Goal: Task Accomplishment & Management: Use online tool/utility

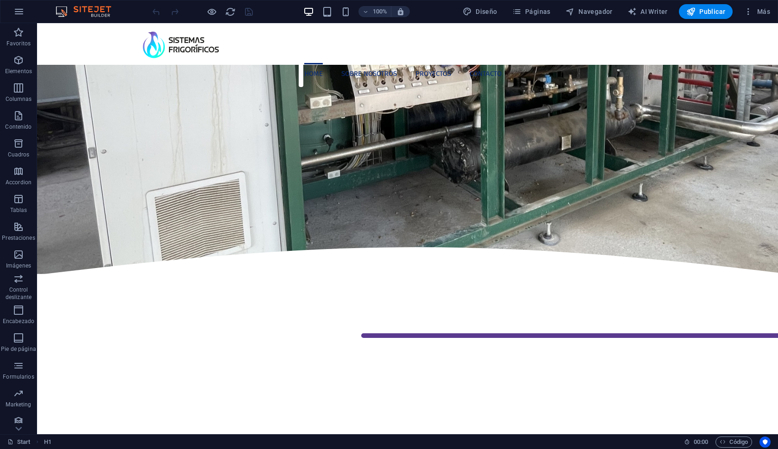
scroll to position [257, 0]
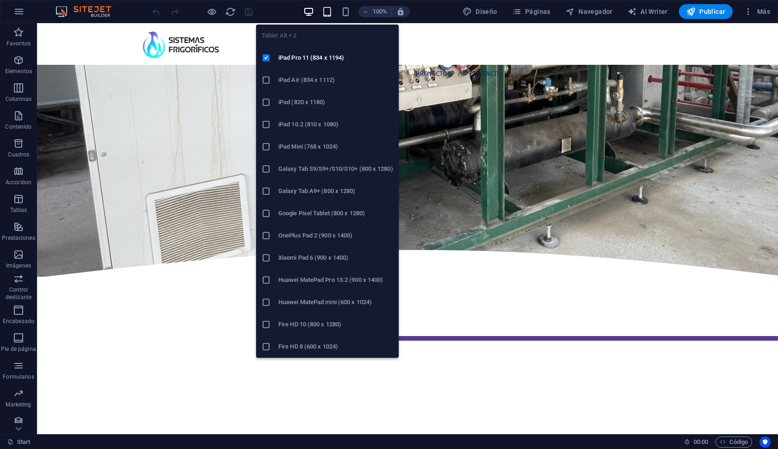
click at [324, 13] on icon "button" at bounding box center [327, 11] width 11 height 11
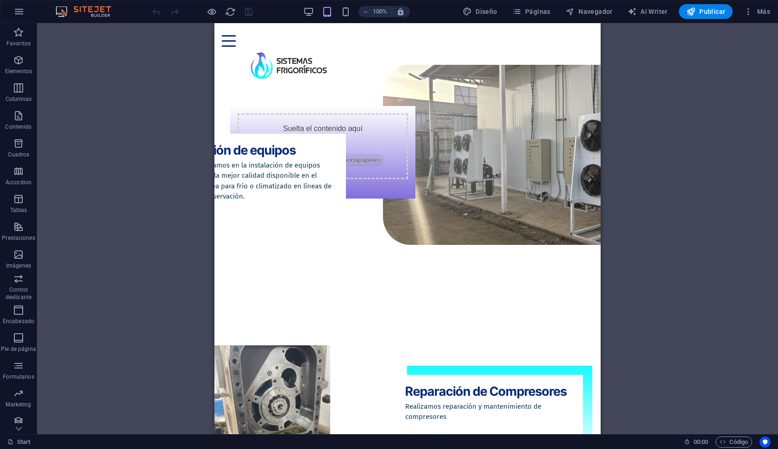
scroll to position [824, 0]
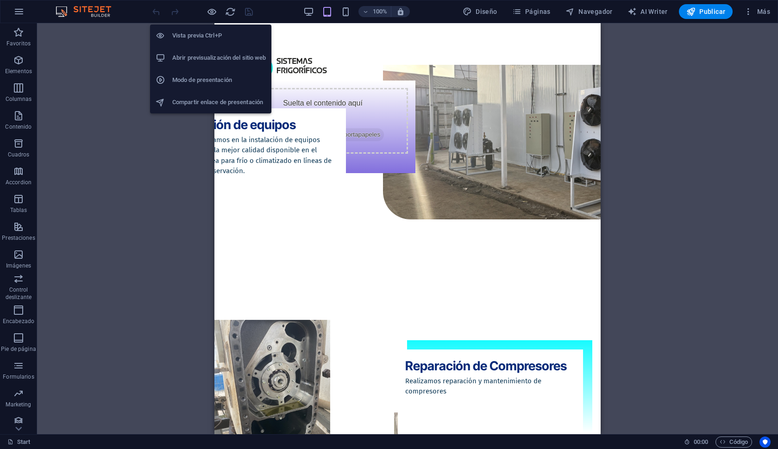
click at [204, 73] on li "Modo de presentación" at bounding box center [210, 80] width 121 height 22
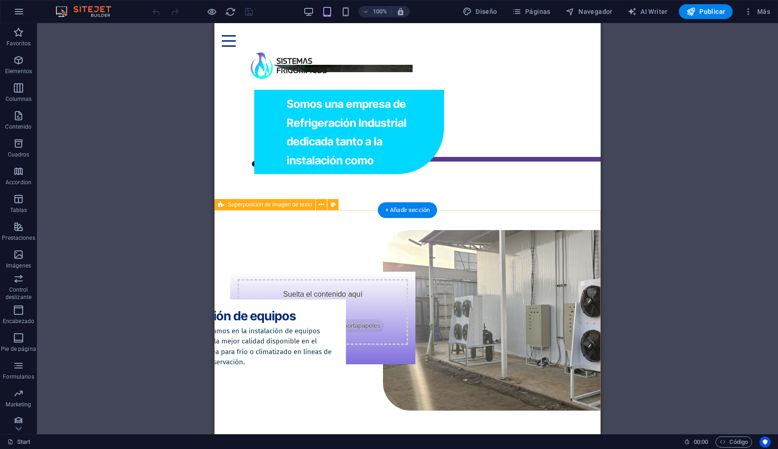
scroll to position [593, 0]
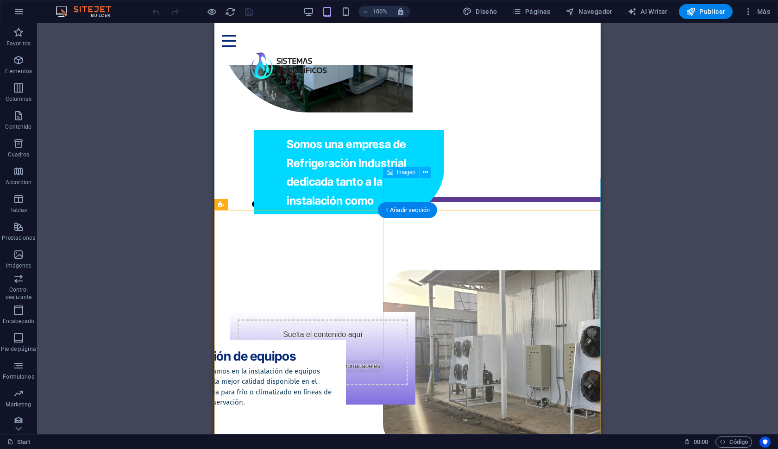
click at [564, 270] on figure at bounding box center [568, 360] width 371 height 180
select select "%"
select select "px"
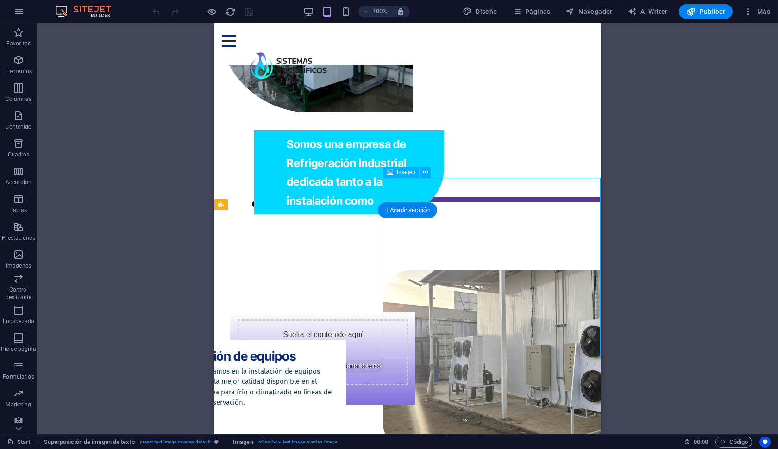
select select "px"
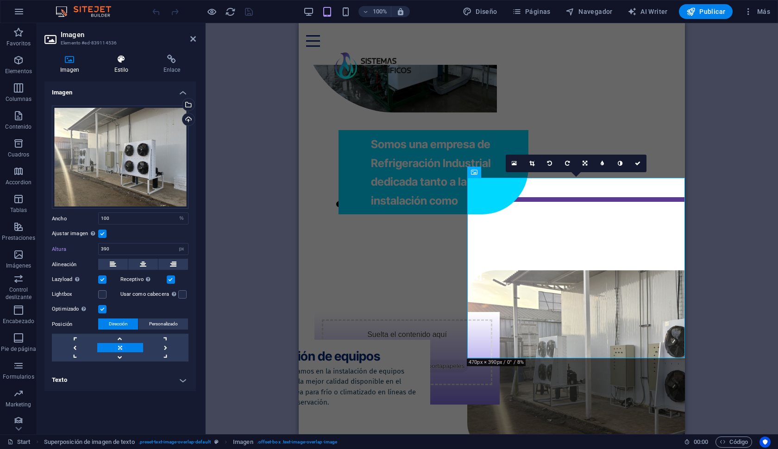
click at [126, 57] on icon at bounding box center [121, 59] width 45 height 9
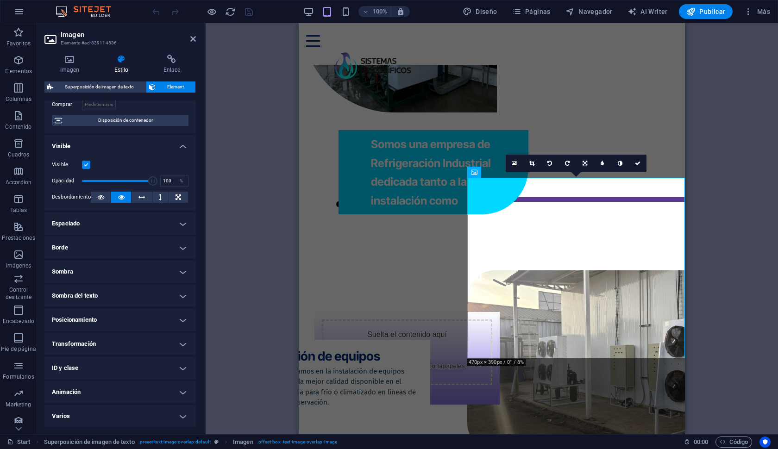
scroll to position [72, 0]
click at [137, 317] on h4 "Posicionamiento" at bounding box center [119, 320] width 151 height 22
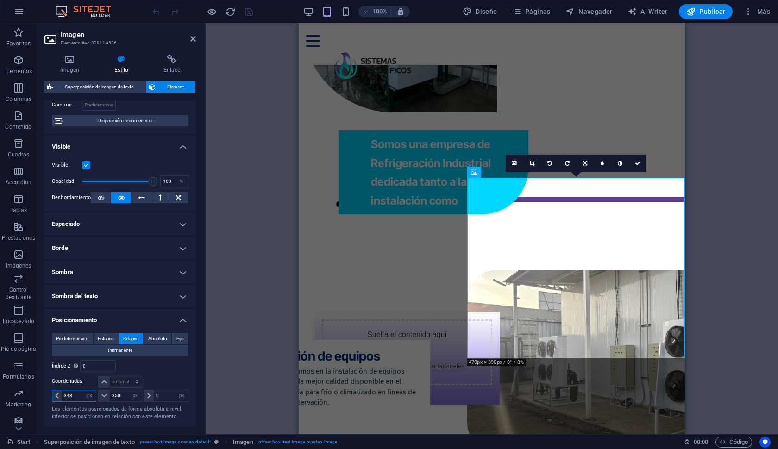
click at [81, 397] on input "348" at bounding box center [79, 395] width 34 height 11
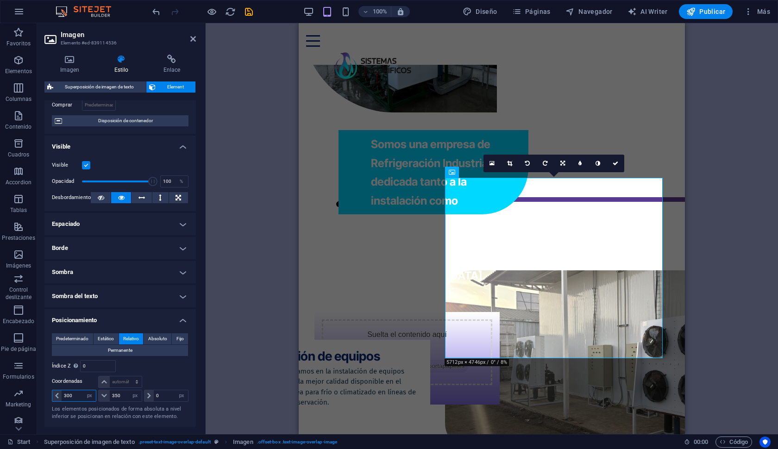
type input "300"
click at [174, 381] on div at bounding box center [165, 382] width 45 height 13
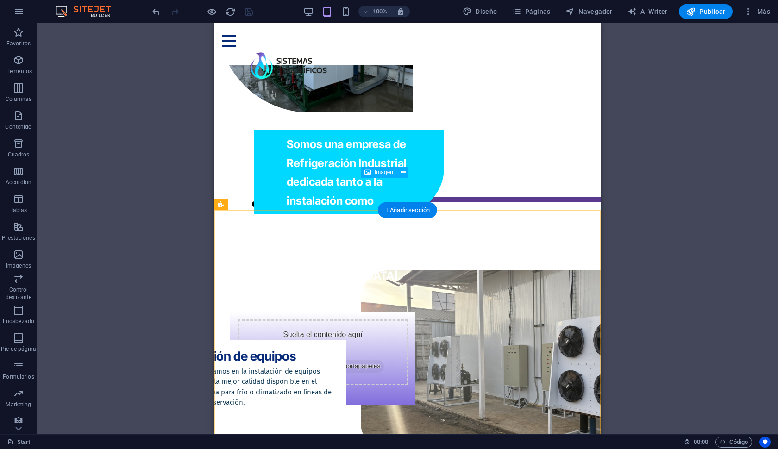
click at [534, 274] on figure at bounding box center [546, 360] width 371 height 180
select select "px"
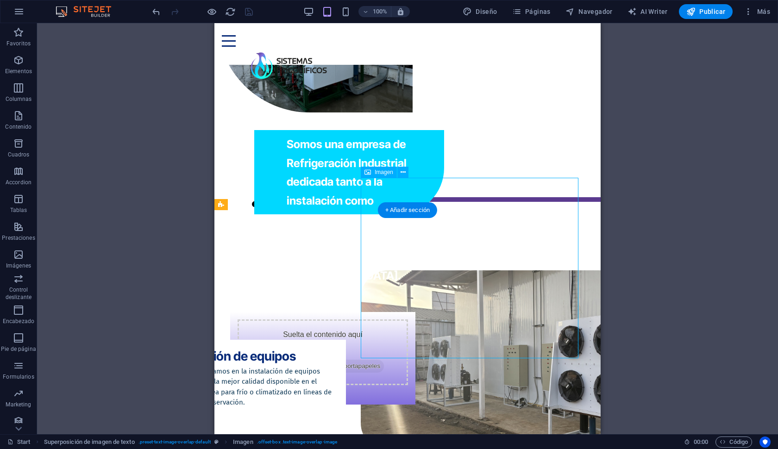
select select "px"
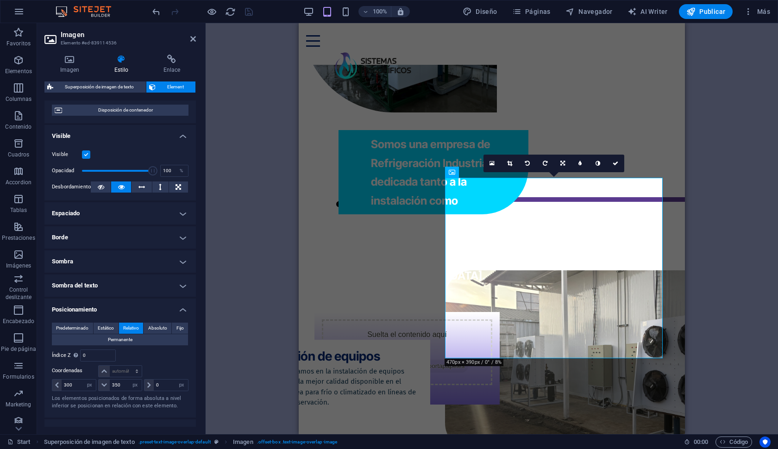
scroll to position [114, 0]
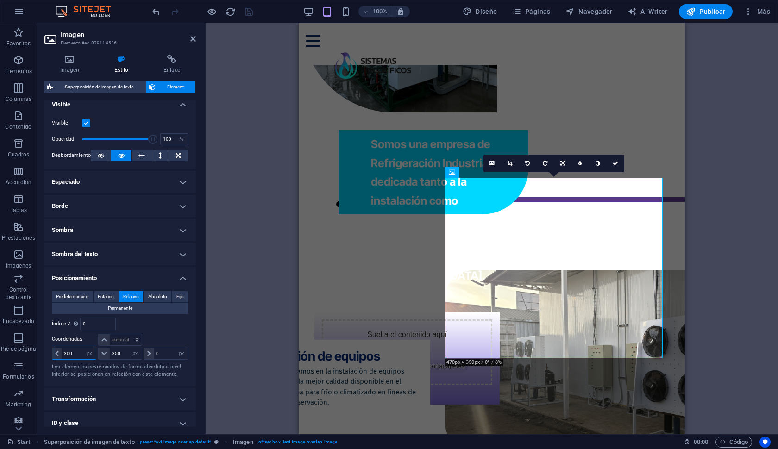
click at [75, 354] on input "300" at bounding box center [79, 353] width 34 height 11
type input "3"
type input "200"
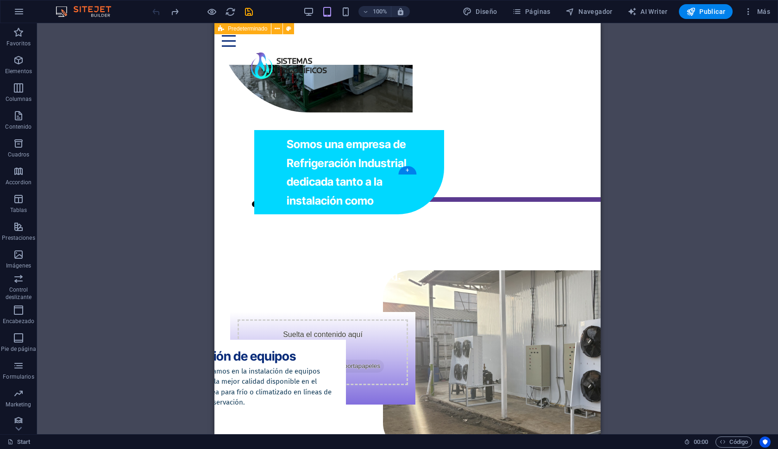
click at [412, 112] on figure at bounding box center [314, 45] width 195 height 134
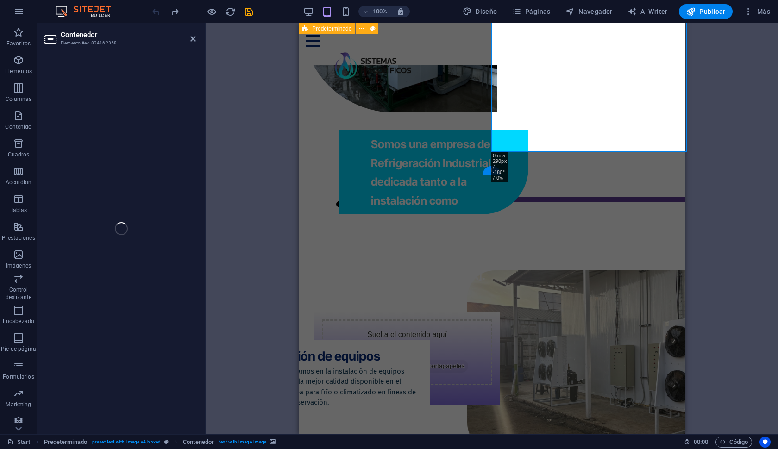
select select "px"
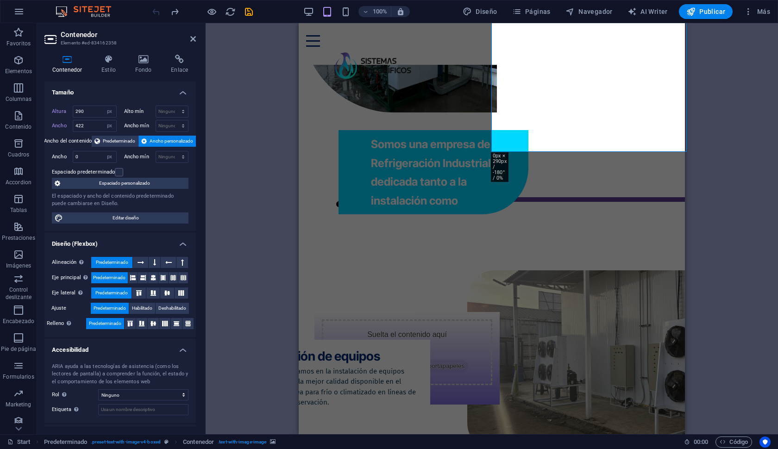
click at [109, 53] on div "Contenedor Estilo Fondo Enlace Tamaño Altura 290 Predeterminado px rem % vh vw …" at bounding box center [120, 240] width 166 height 387
click at [113, 66] on h4 "Estilo" at bounding box center [110, 64] width 34 height 19
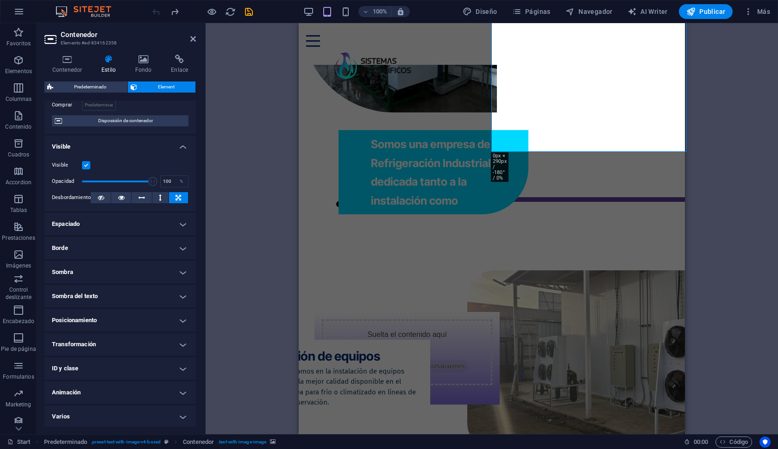
scroll to position [72, 0]
click at [92, 331] on ul "Diseño La forma en la que este elemento se expande en la disposición (Flexbox).…" at bounding box center [119, 228] width 151 height 399
click at [116, 325] on h4 "Posicionamiento" at bounding box center [119, 320] width 151 height 22
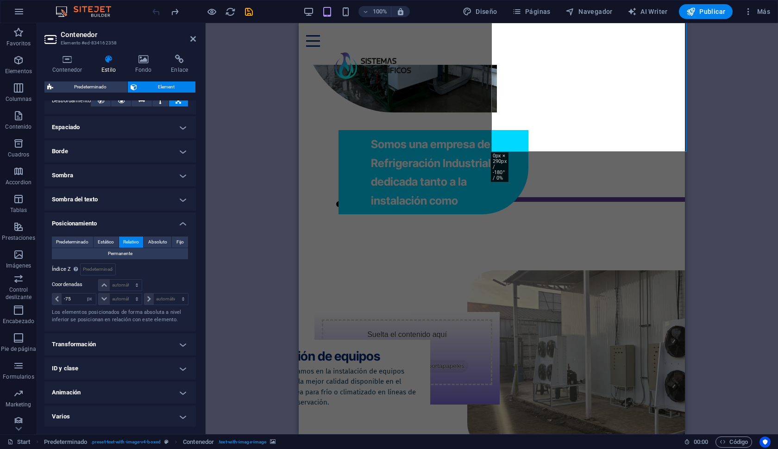
scroll to position [168, 0]
click at [81, 301] on input "-75" at bounding box center [79, 299] width 34 height 11
type input "-7"
click at [81, 301] on input "-75" at bounding box center [79, 299] width 34 height 11
type input "-7"
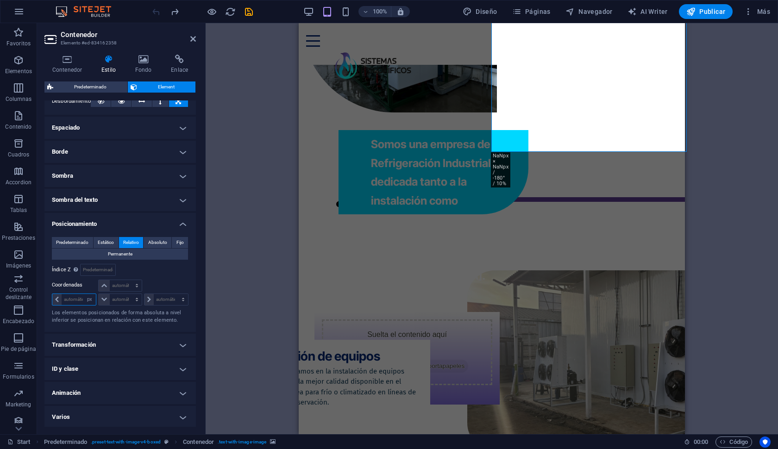
type input "-1"
type input "-200"
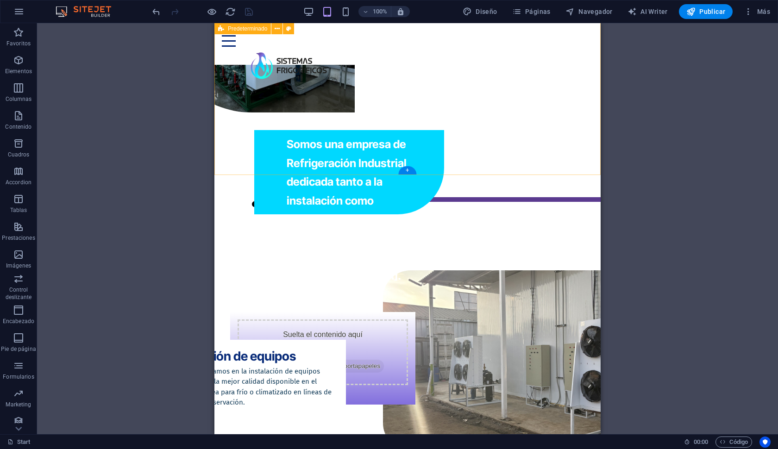
click at [355, 112] on figure at bounding box center [256, 45] width 195 height 134
select select "%"
select select "px"
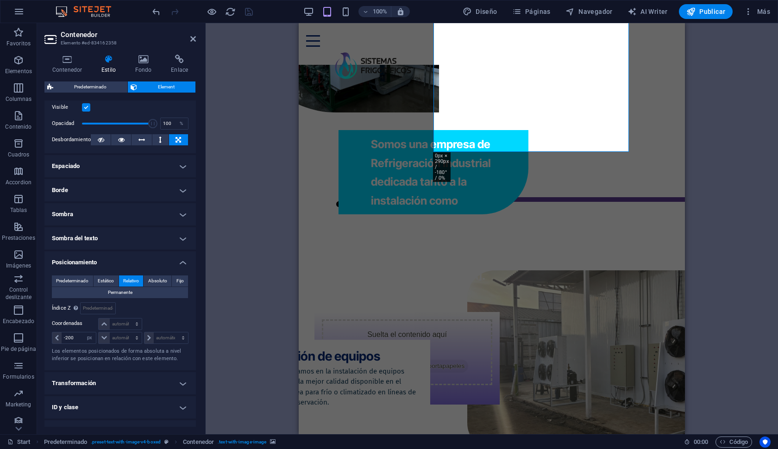
scroll to position [130, 0]
click at [80, 336] on input "-200" at bounding box center [79, 337] width 34 height 11
type input "-2"
type input "-150"
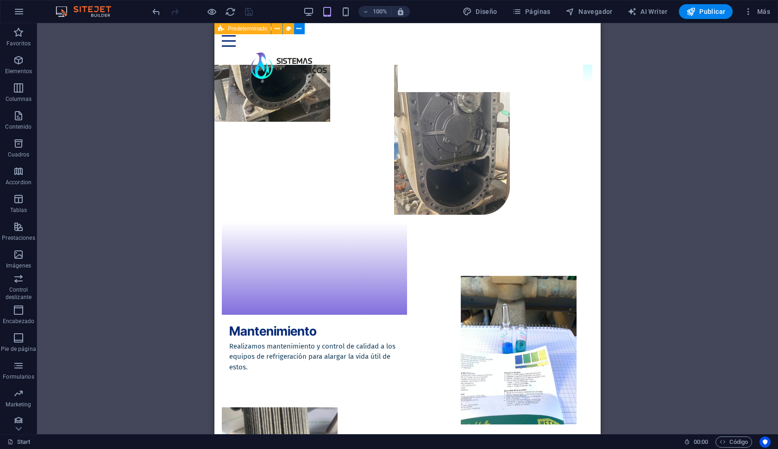
scroll to position [1177, 0]
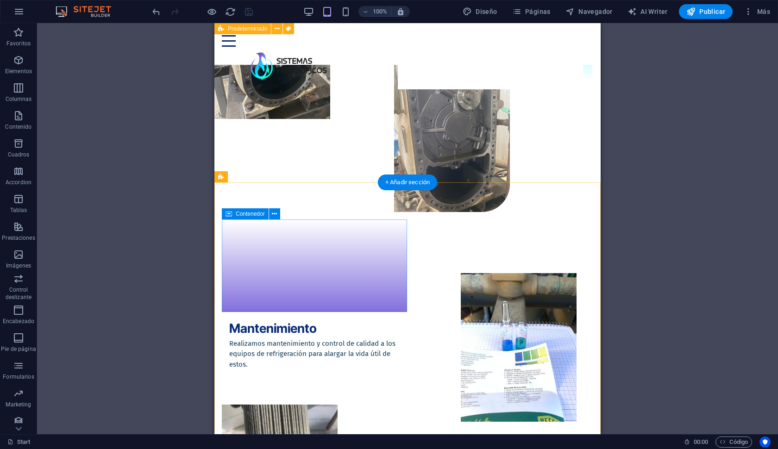
click at [324, 306] on div at bounding box center [314, 265] width 185 height 93
select select "px"
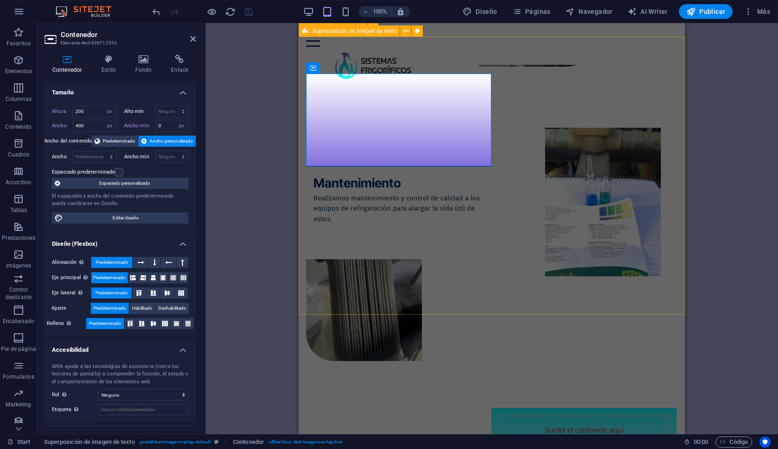
scroll to position [1324, 0]
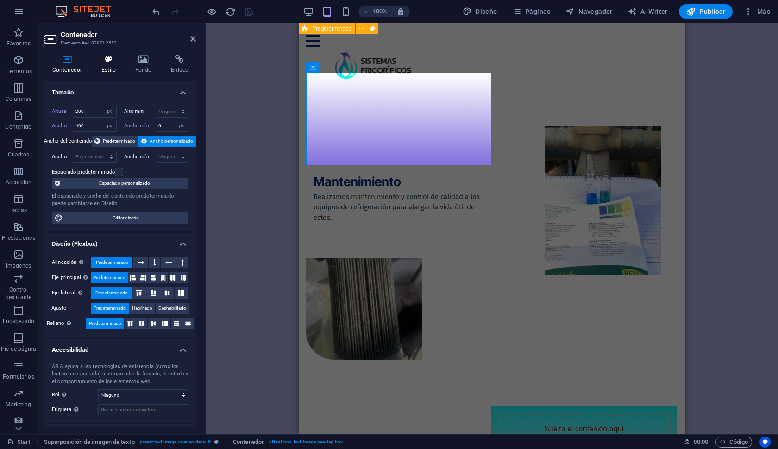
click at [111, 71] on h4 "Estilo" at bounding box center [110, 64] width 34 height 19
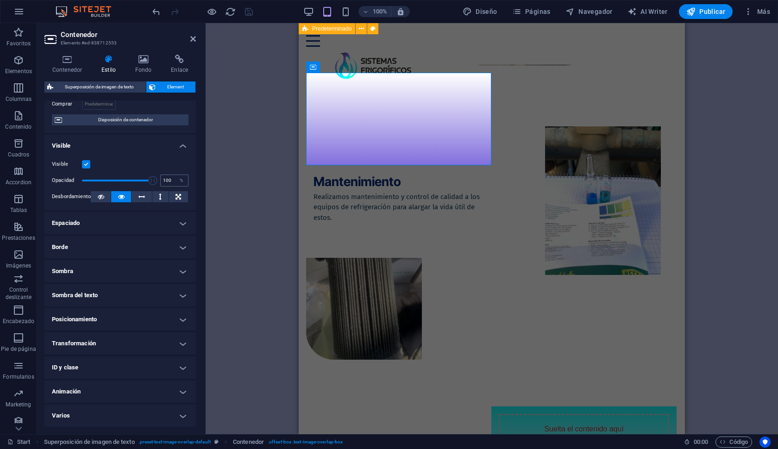
scroll to position [72, 0]
click at [107, 319] on h4 "Posicionamiento" at bounding box center [119, 320] width 151 height 22
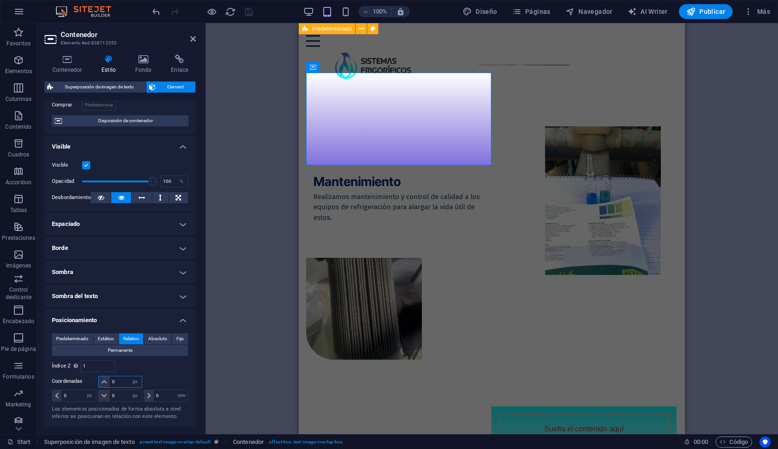
click at [118, 380] on input "0" at bounding box center [125, 381] width 31 height 11
type input "100"
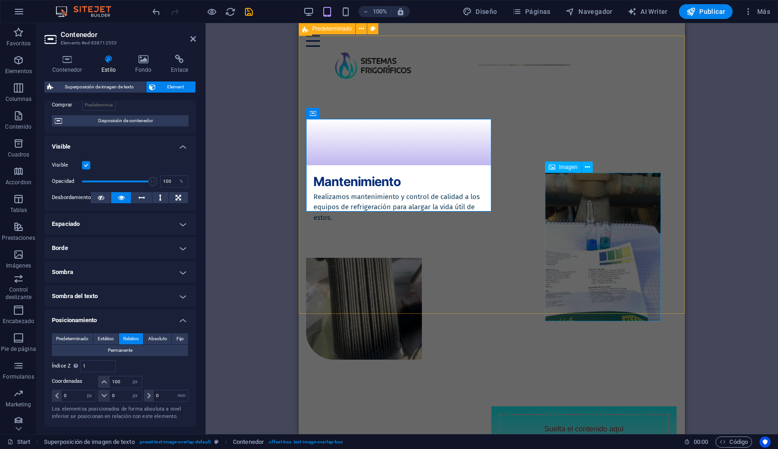
click at [604, 261] on figure at bounding box center [630, 247] width 170 height 149
select select "px"
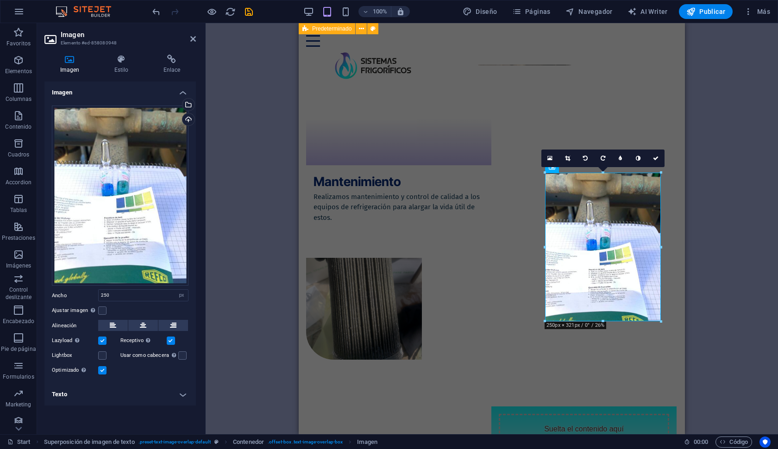
click at [115, 46] on h3 "Elemento #ed-858080948" at bounding box center [119, 43] width 117 height 8
click at [115, 65] on h4 "Estilo" at bounding box center [123, 64] width 49 height 19
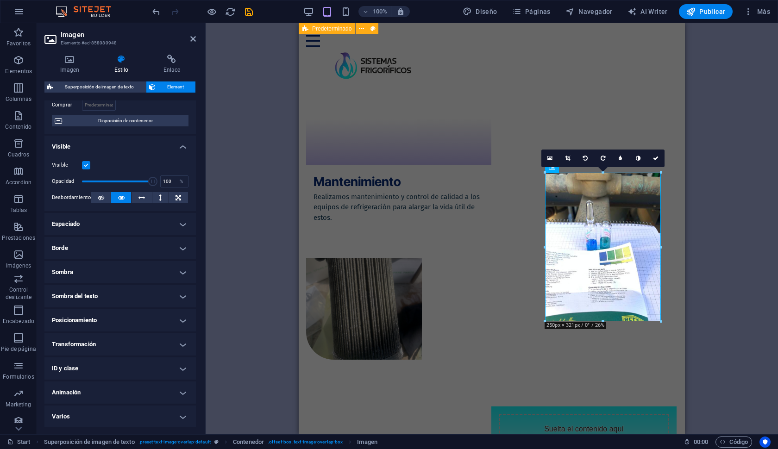
click at [117, 318] on h4 "Posicionamiento" at bounding box center [119, 320] width 151 height 22
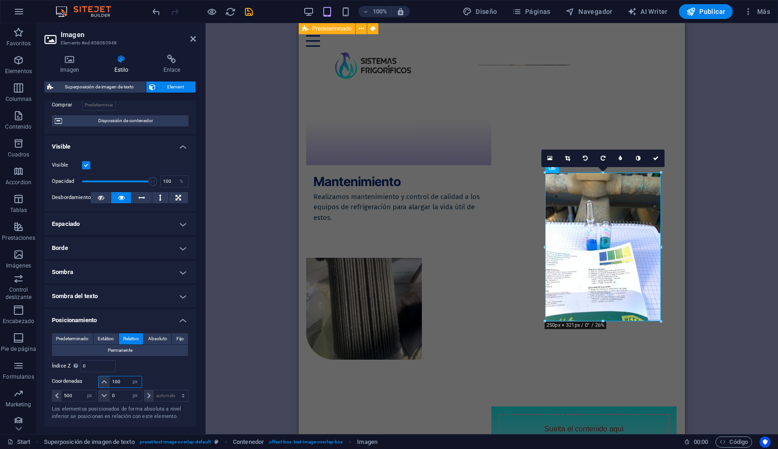
click at [121, 380] on input "100" at bounding box center [125, 381] width 31 height 11
type input "1"
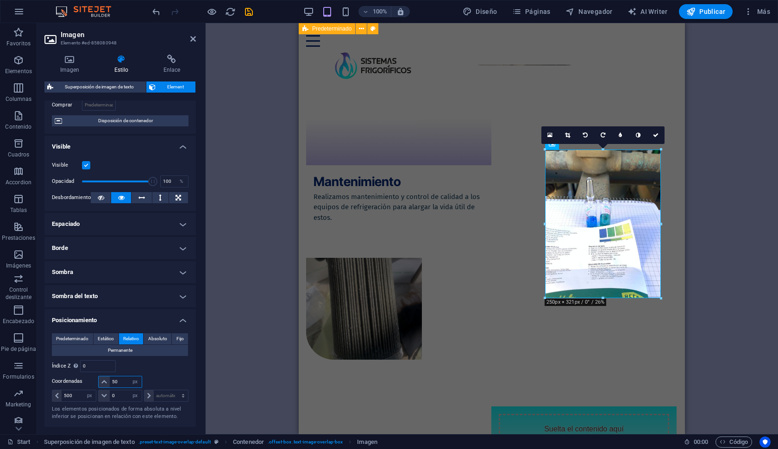
click at [121, 380] on input "50" at bounding box center [125, 381] width 31 height 11
type input "5"
type input "0"
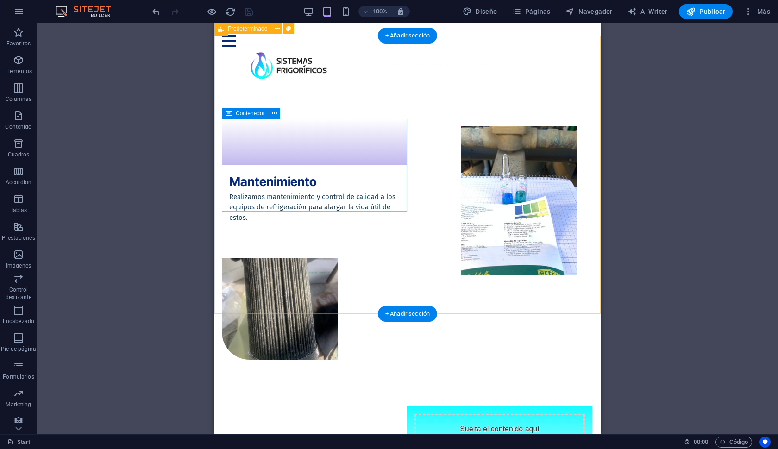
click at [374, 203] on div at bounding box center [314, 165] width 185 height 93
select select "px"
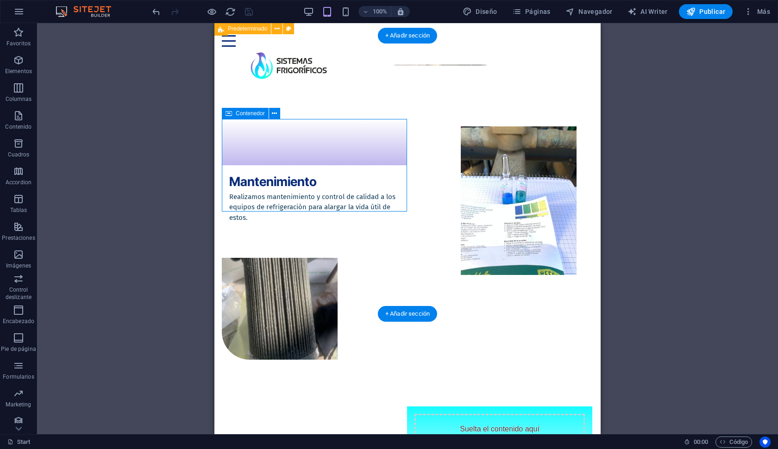
select select "rem"
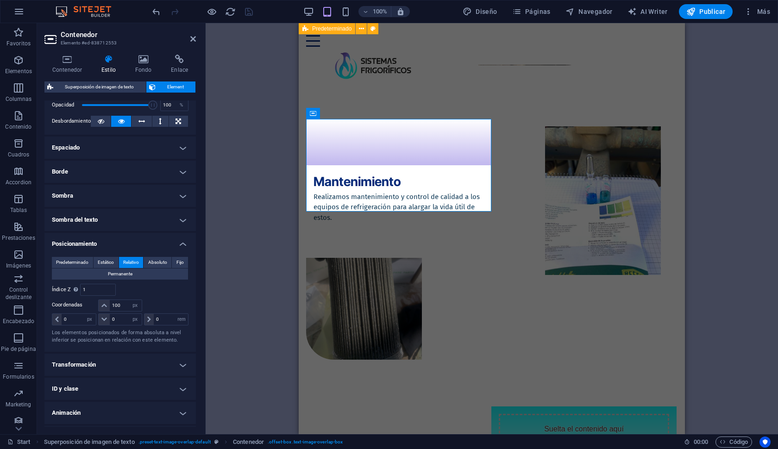
scroll to position [150, 0]
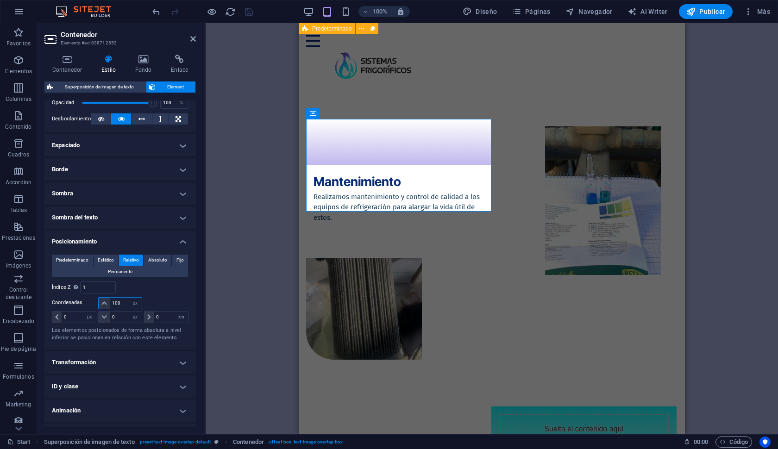
click at [124, 304] on input "100" at bounding box center [125, 303] width 31 height 11
type input "150"
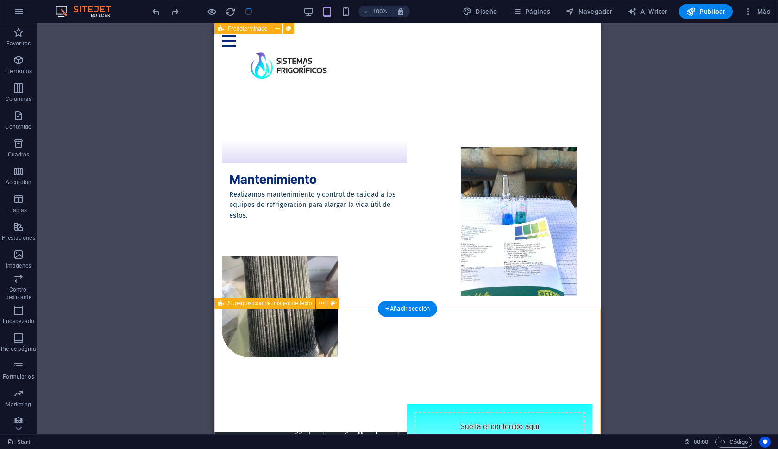
scroll to position [1325, 0]
